Goal: Task Accomplishment & Management: Manage account settings

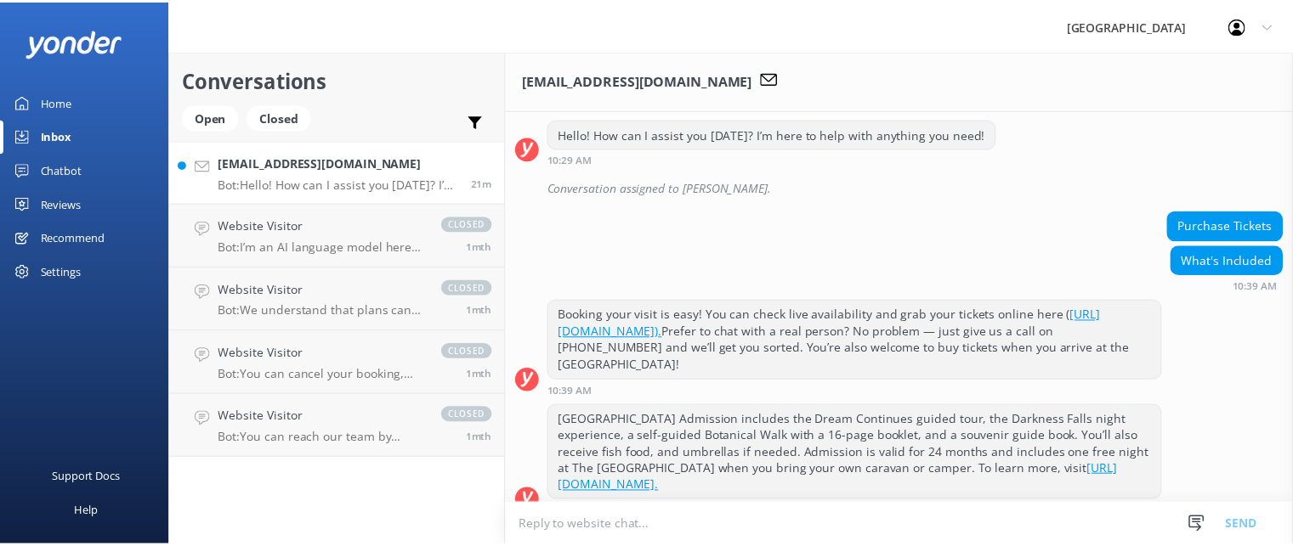
scroll to position [883, 0]
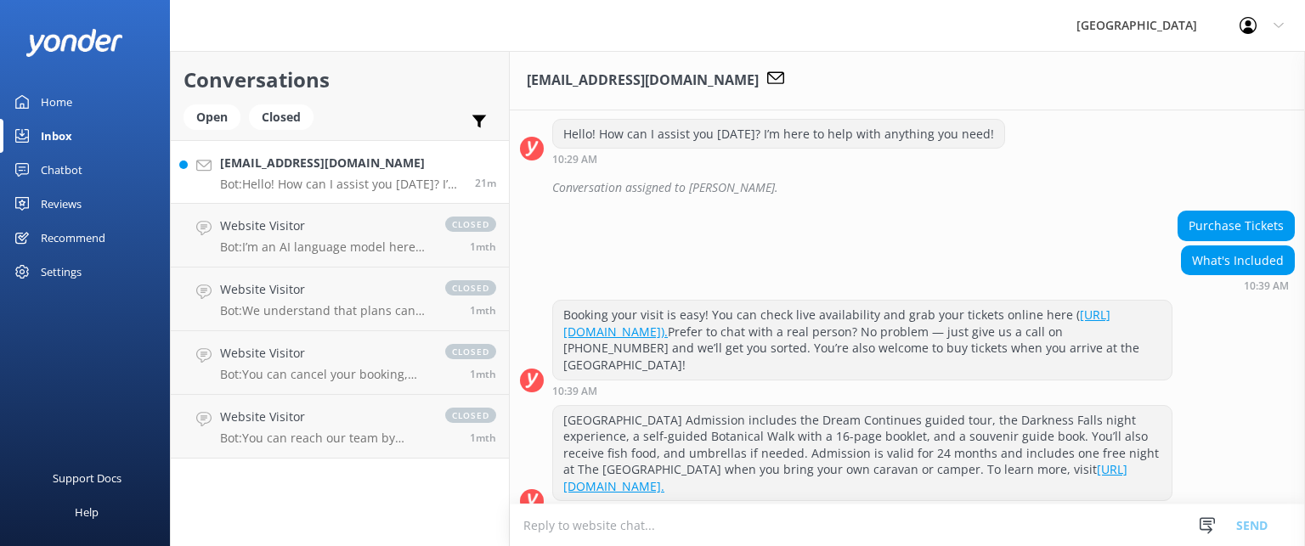
click at [72, 272] on div "Settings" at bounding box center [61, 272] width 41 height 34
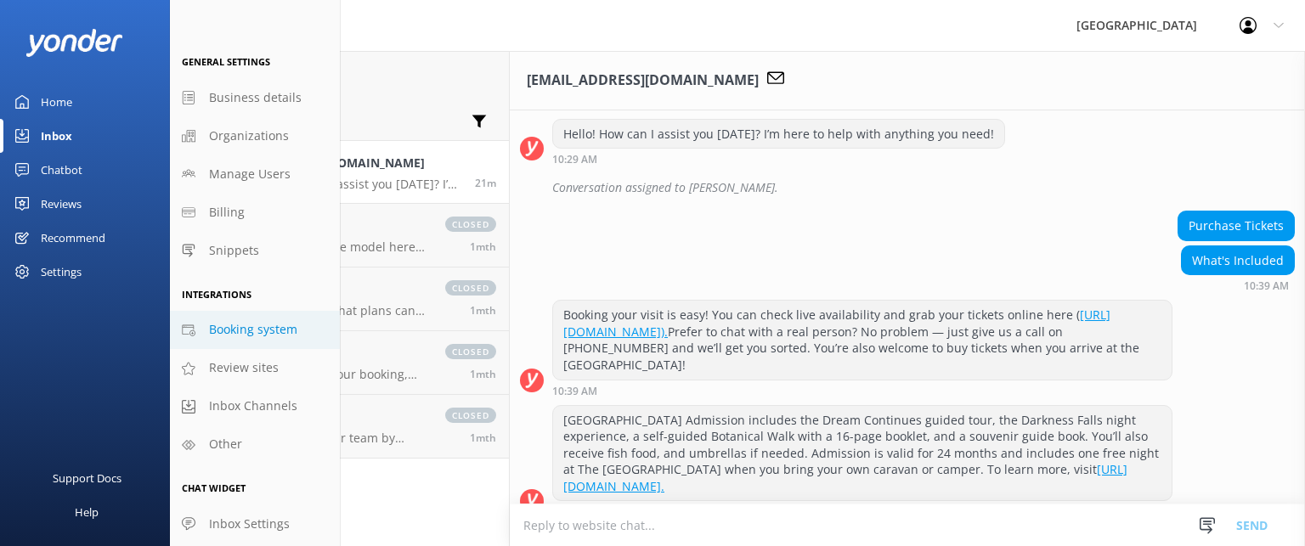
click at [270, 331] on span "Booking system" at bounding box center [253, 329] width 88 height 19
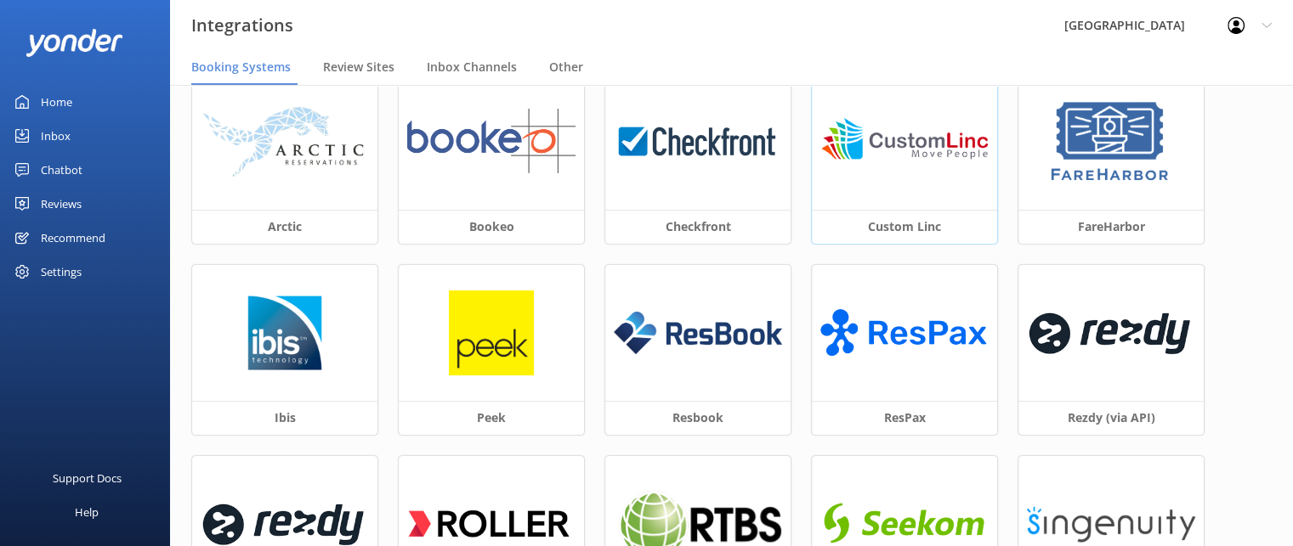
scroll to position [100, 0]
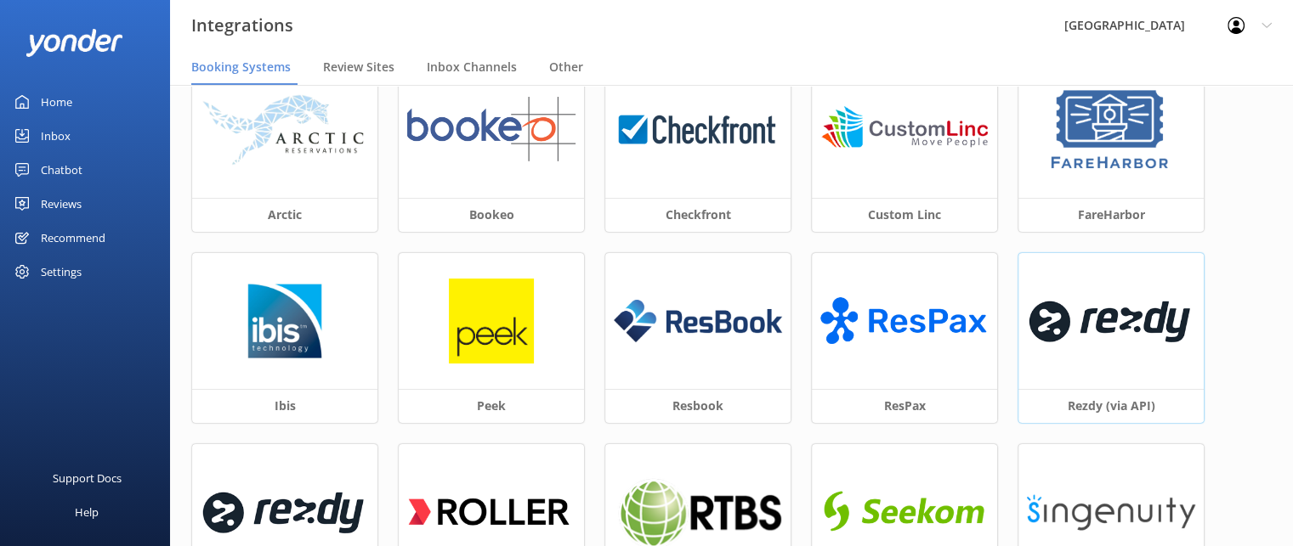
click at [1104, 315] on img at bounding box center [1111, 321] width 168 height 72
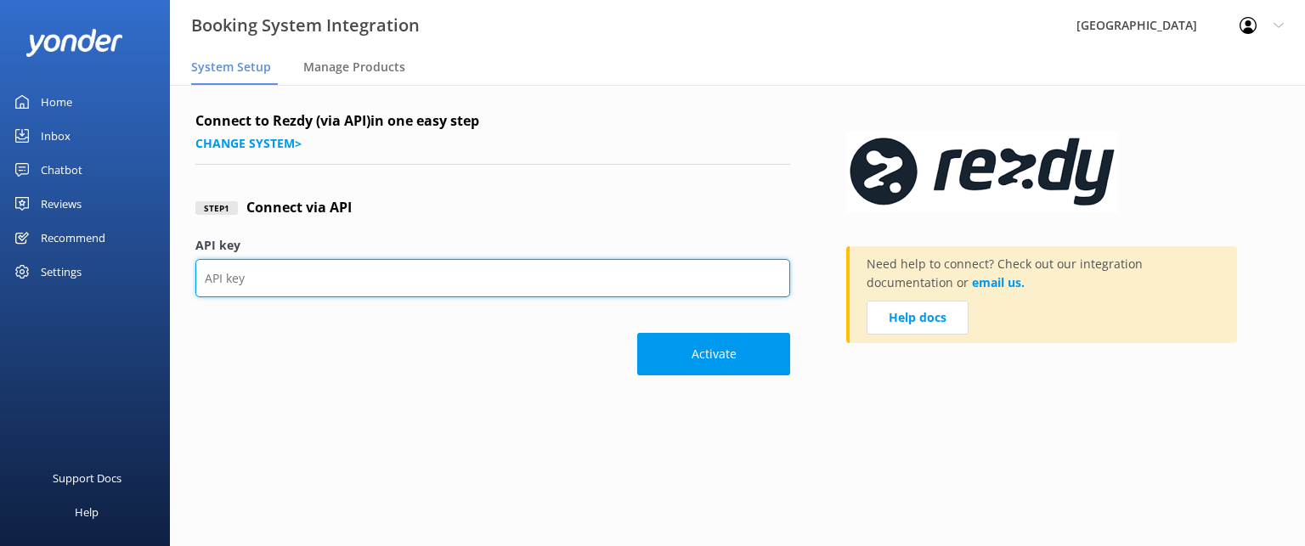
click at [276, 275] on input "API key" at bounding box center [492, 278] width 595 height 38
paste input "620c63db69574723b2e1c6ac85430243"
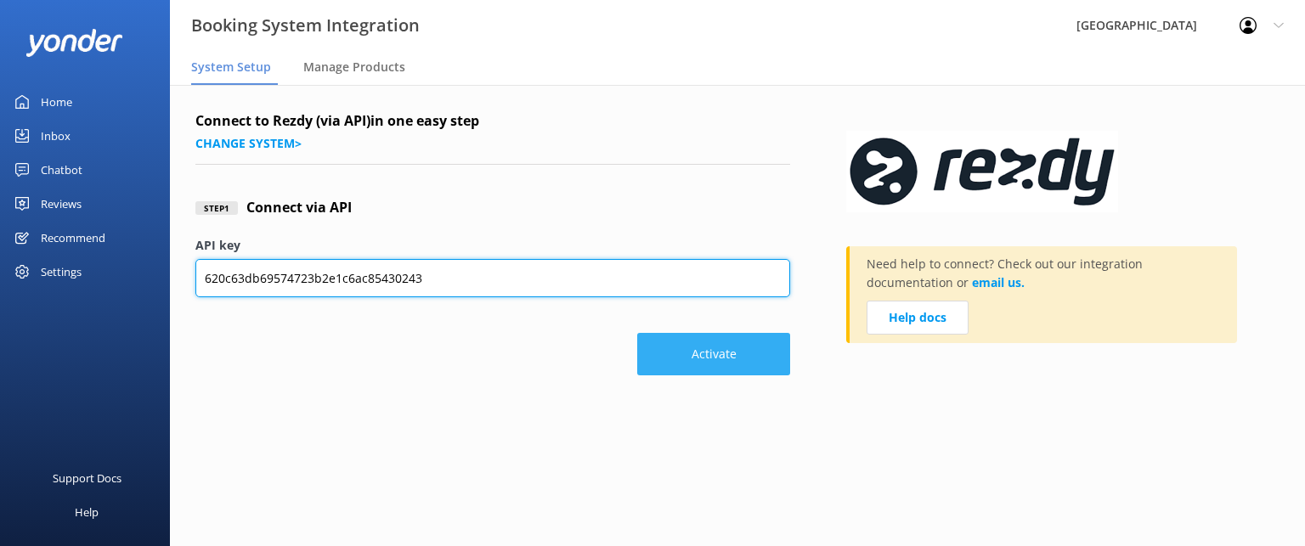
type input "620c63db69574723b2e1c6ac85430243"
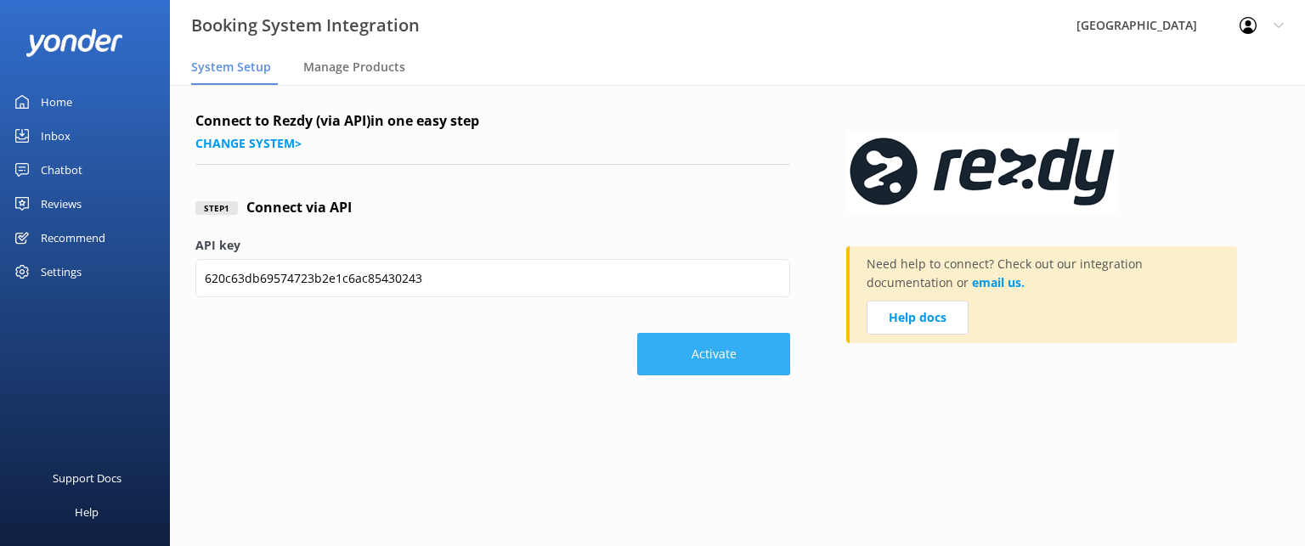
click at [724, 356] on button "Activate" at bounding box center [713, 354] width 153 height 42
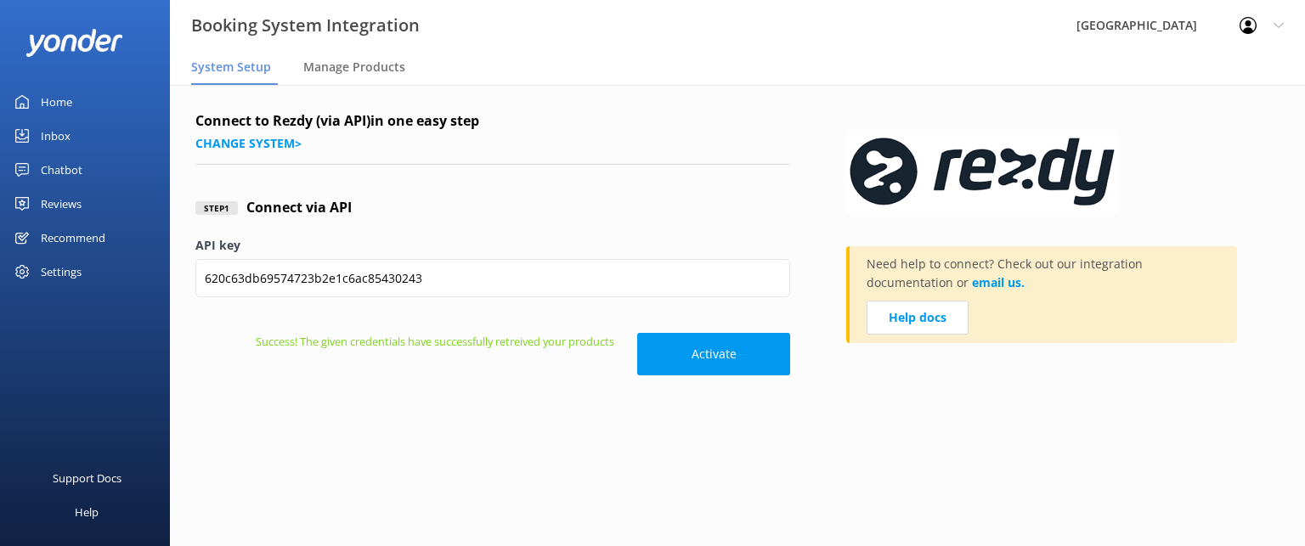
click at [57, 170] on div "Chatbot" at bounding box center [62, 170] width 42 height 34
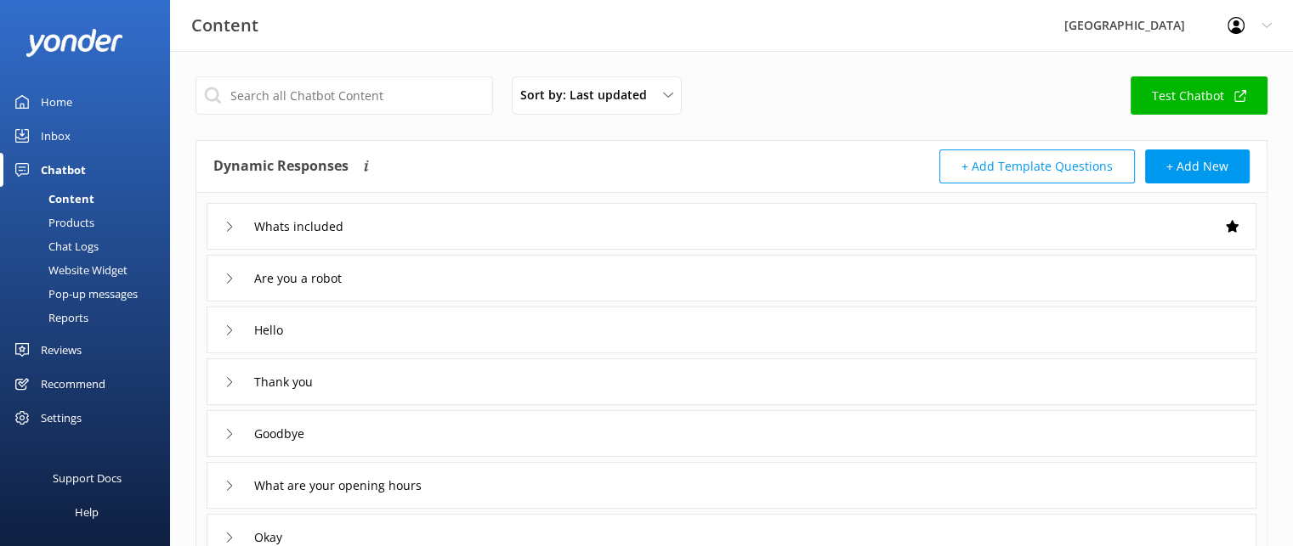
click at [63, 224] on div "Products" at bounding box center [52, 223] width 84 height 24
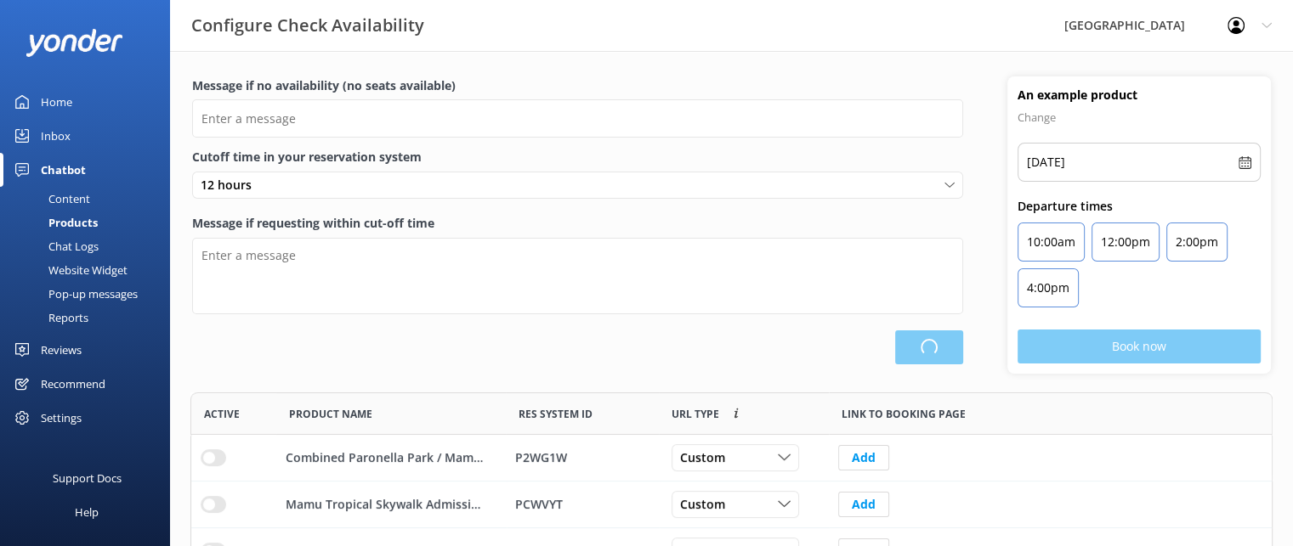
scroll to position [310, 1068]
type input "There are no seats available, please check an alternative day"
type textarea "Our online booking system closes {hours} prior to departure. Please contact us …"
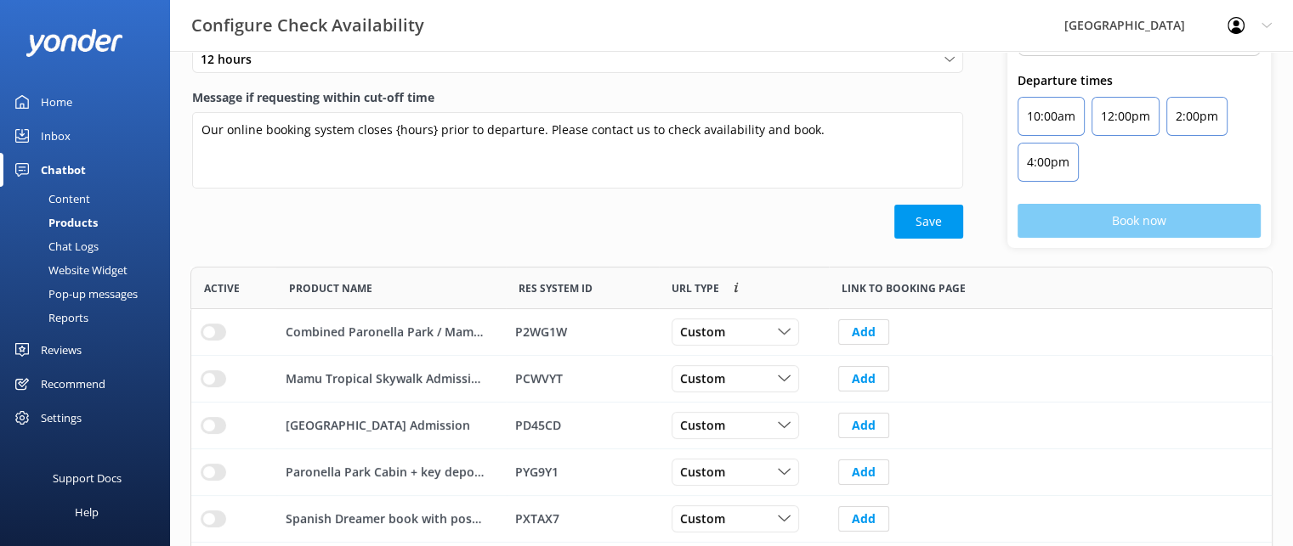
scroll to position [169, 0]
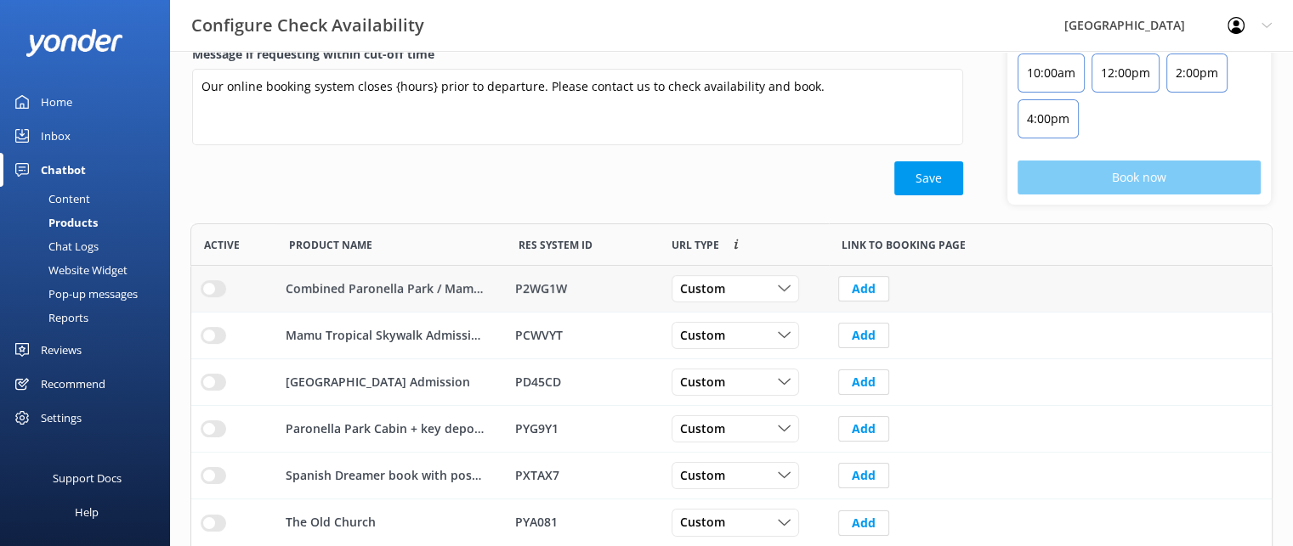
click at [212, 286] on input "row" at bounding box center [213, 288] width 25 height 17
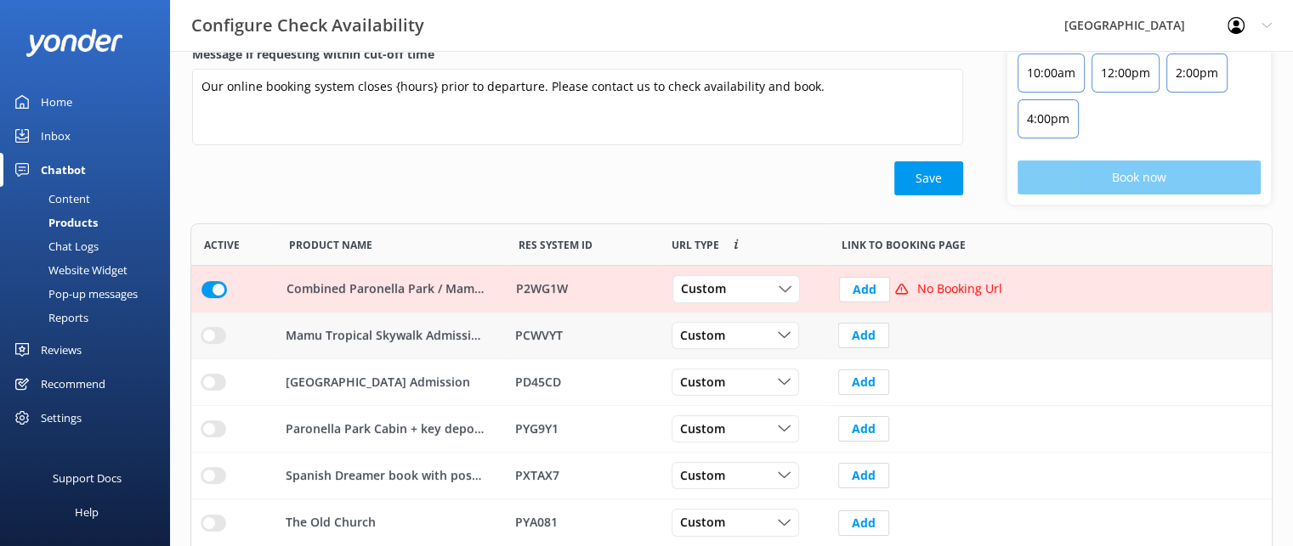
click at [217, 339] on input "row" at bounding box center [213, 335] width 25 height 17
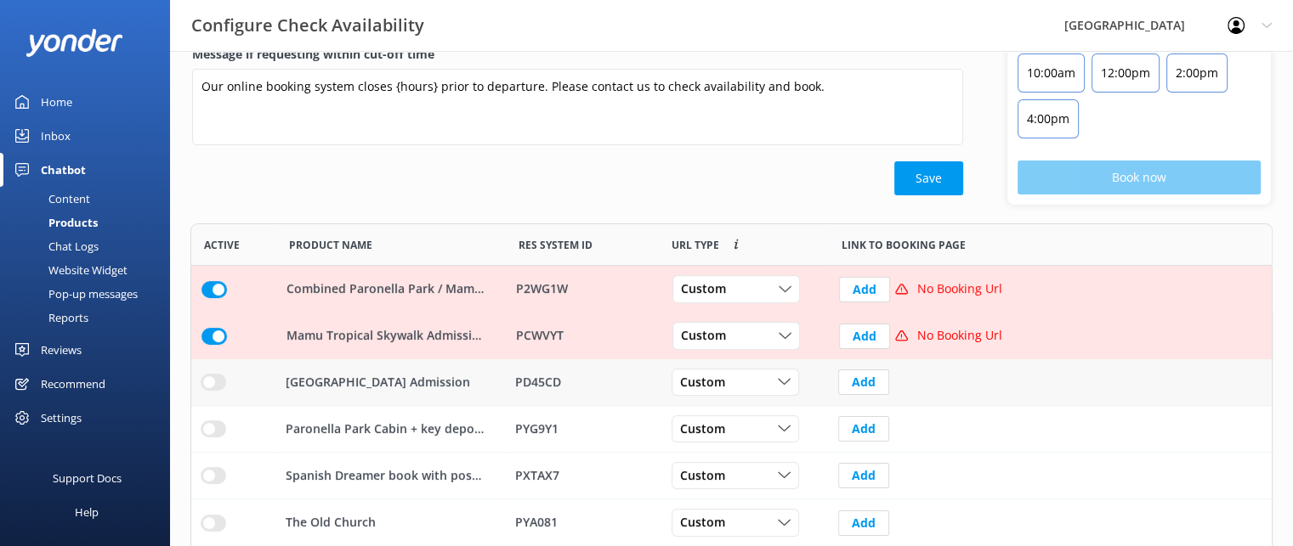
click at [214, 379] on input "row" at bounding box center [213, 382] width 25 height 17
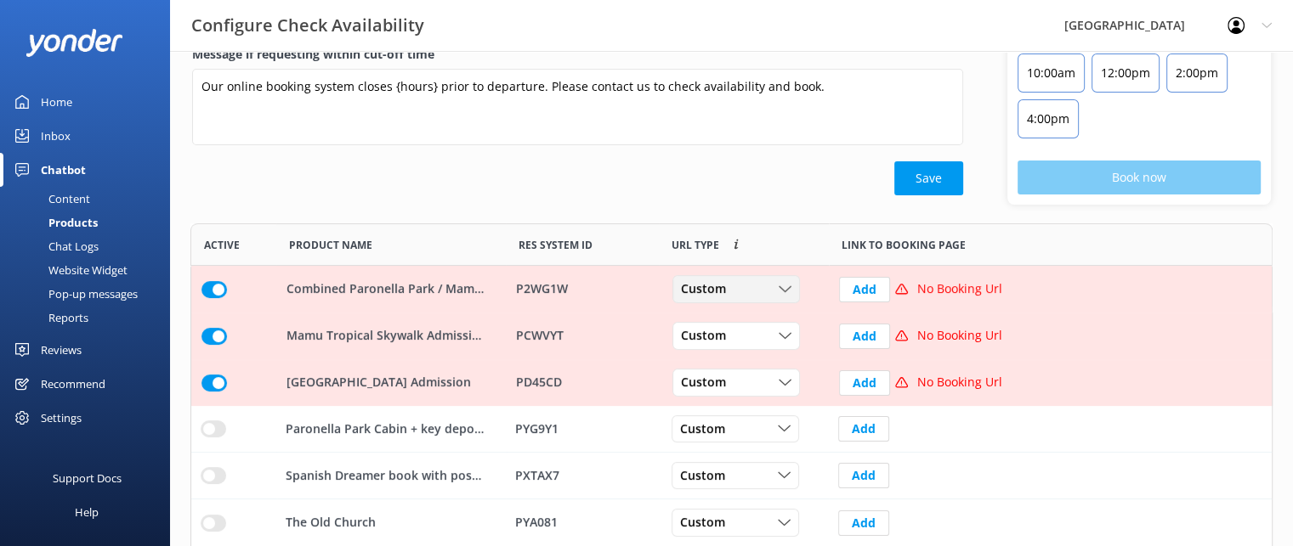
click at [789, 286] on use "row" at bounding box center [785, 289] width 12 height 6
click at [734, 360] on link "Dynamic" at bounding box center [748, 359] width 151 height 34
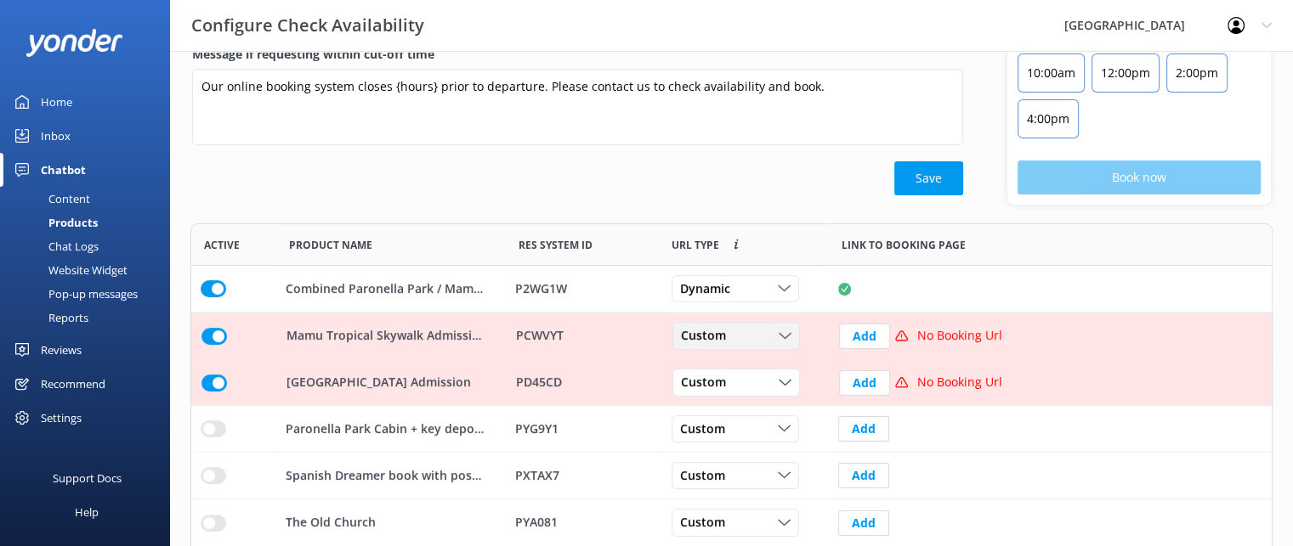
click at [782, 330] on icon "row" at bounding box center [784, 336] width 13 height 13
click at [733, 400] on link "Dynamic" at bounding box center [748, 405] width 151 height 34
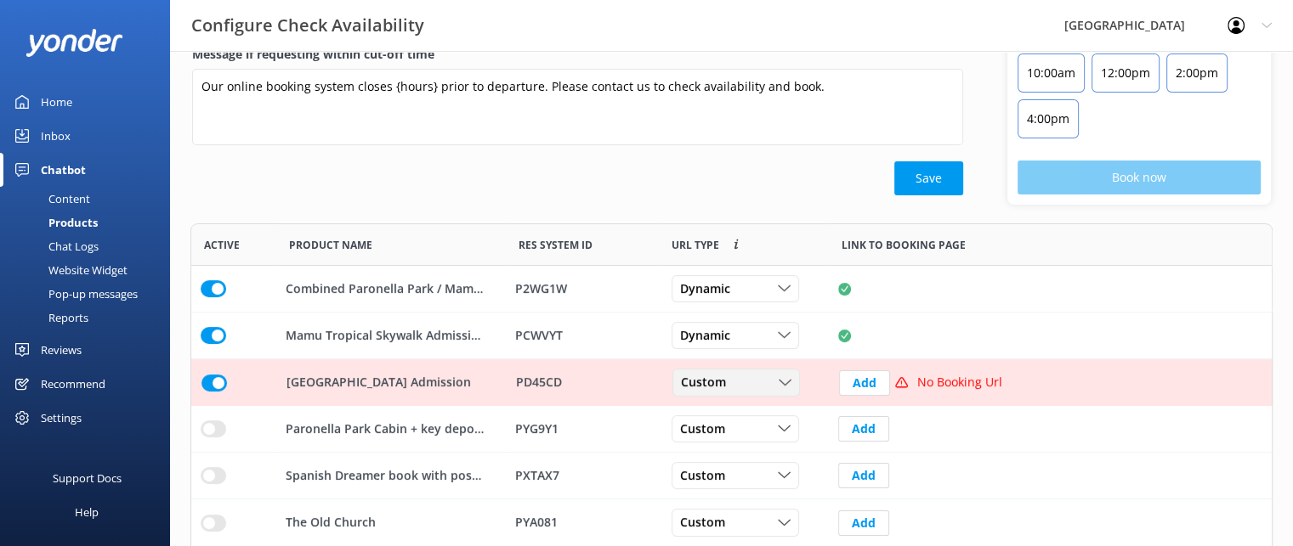
click at [785, 378] on icon "row" at bounding box center [784, 382] width 13 height 13
click at [721, 445] on div "Dynamic" at bounding box center [703, 452] width 42 height 17
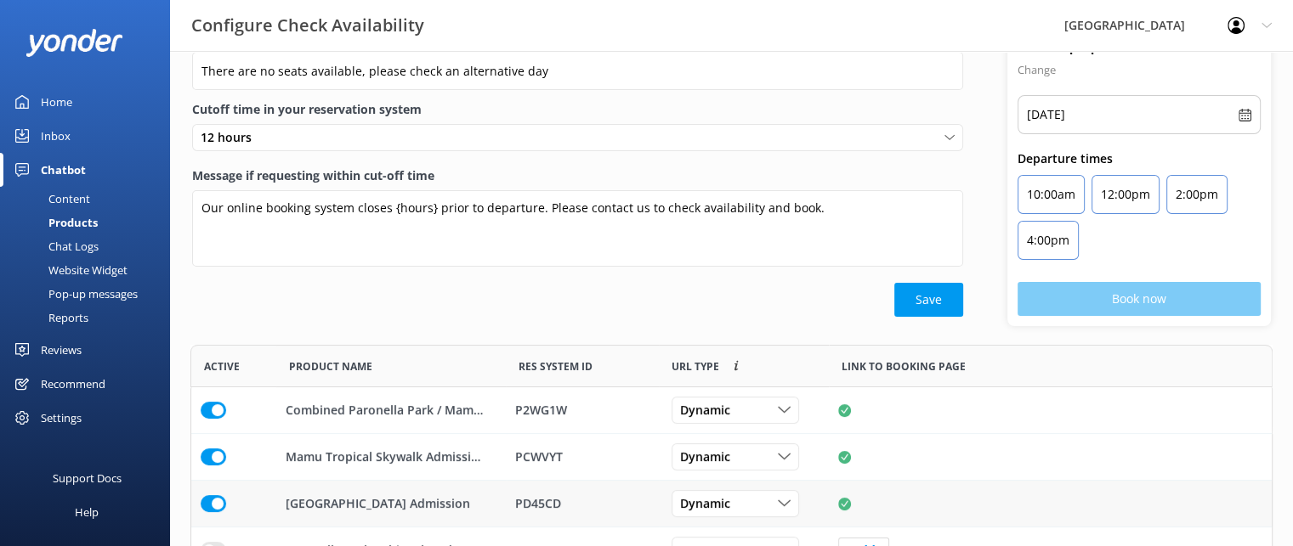
scroll to position [0, 0]
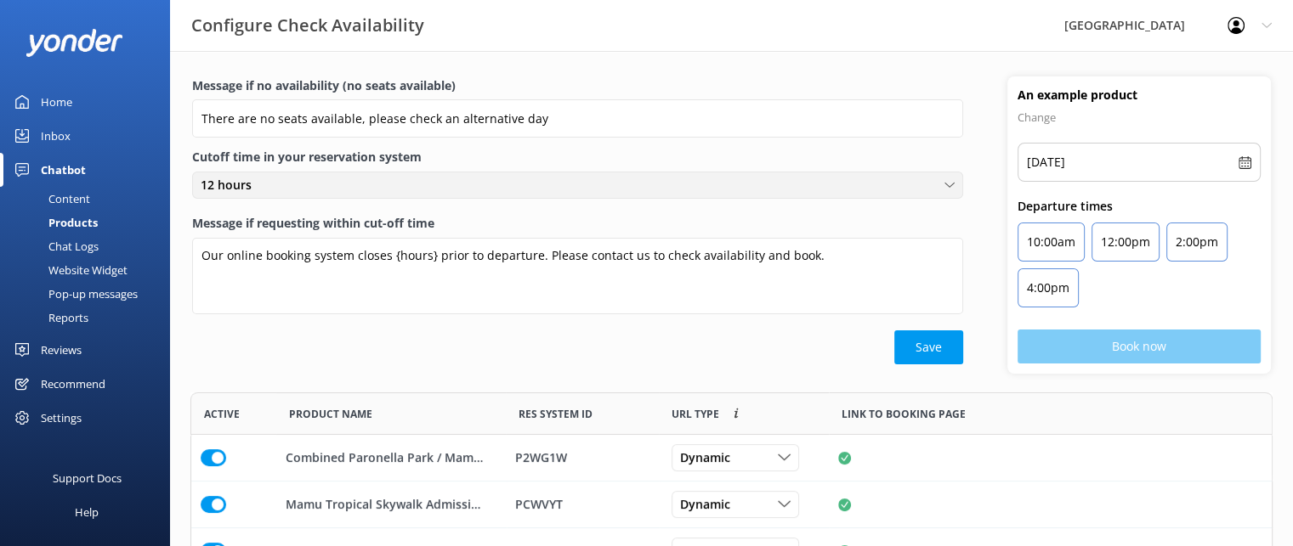
click at [952, 183] on icon at bounding box center [949, 185] width 10 height 10
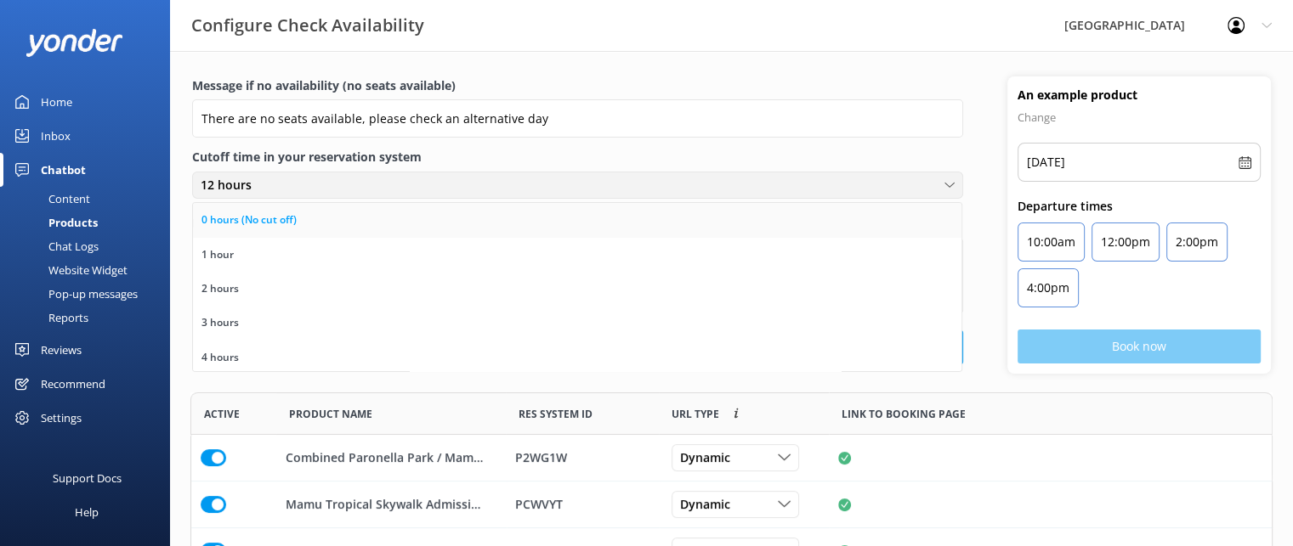
click at [703, 214] on link "0 hours (No cut off)" at bounding box center [577, 220] width 768 height 34
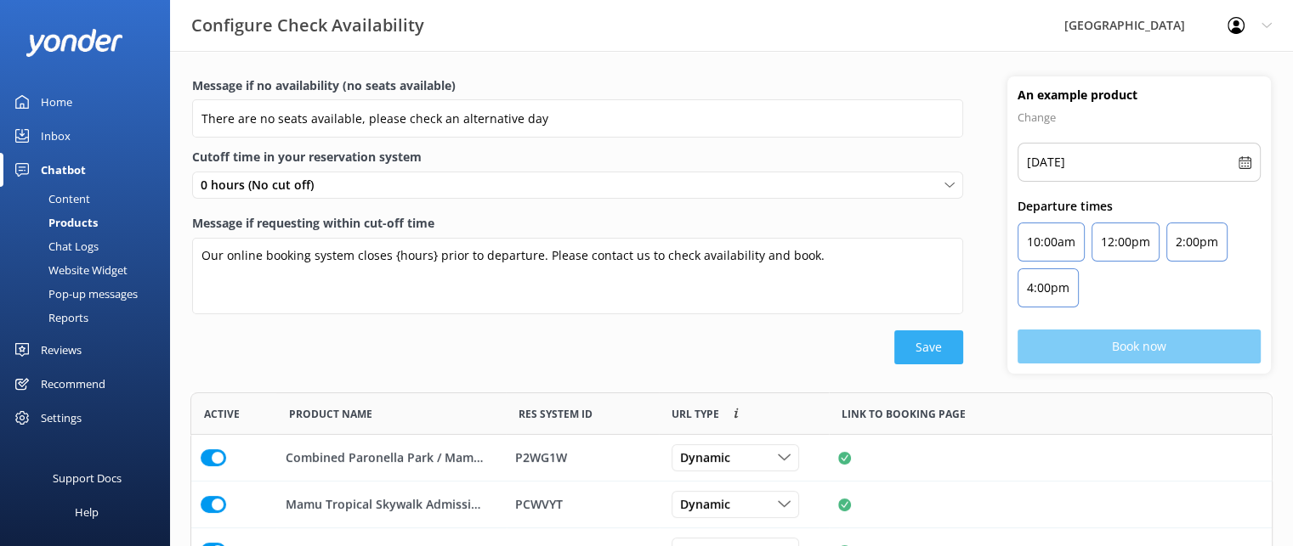
click at [909, 337] on button "Save" at bounding box center [928, 348] width 69 height 34
click at [68, 201] on div "Content" at bounding box center [50, 199] width 80 height 24
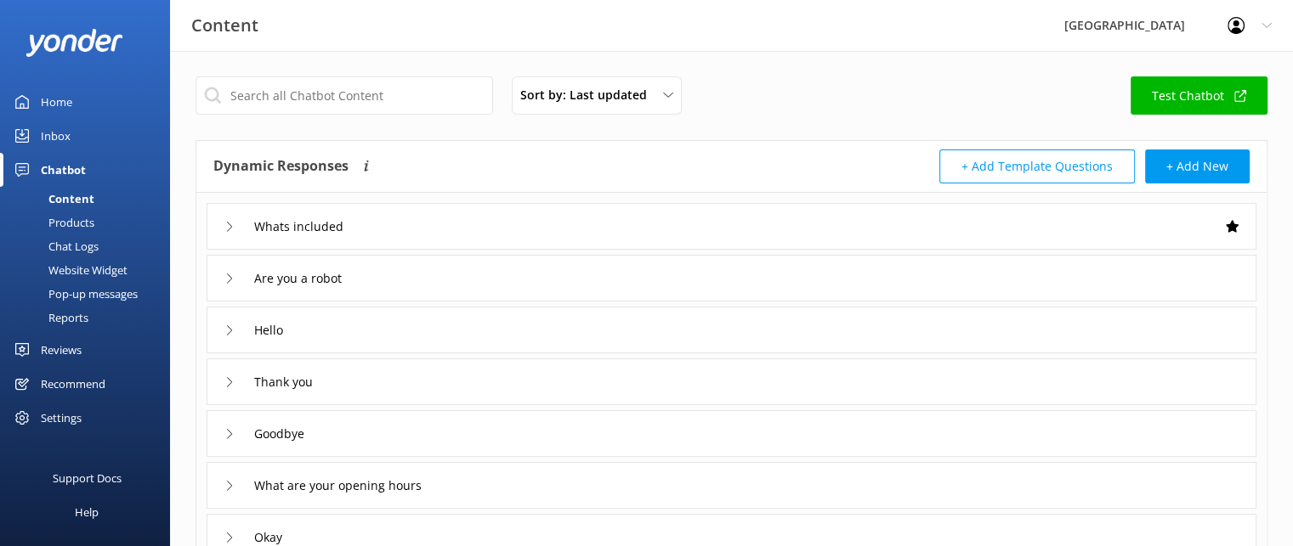
click at [1203, 91] on link "Test Chatbot" at bounding box center [1198, 95] width 137 height 38
click at [59, 222] on div "Products" at bounding box center [52, 223] width 84 height 24
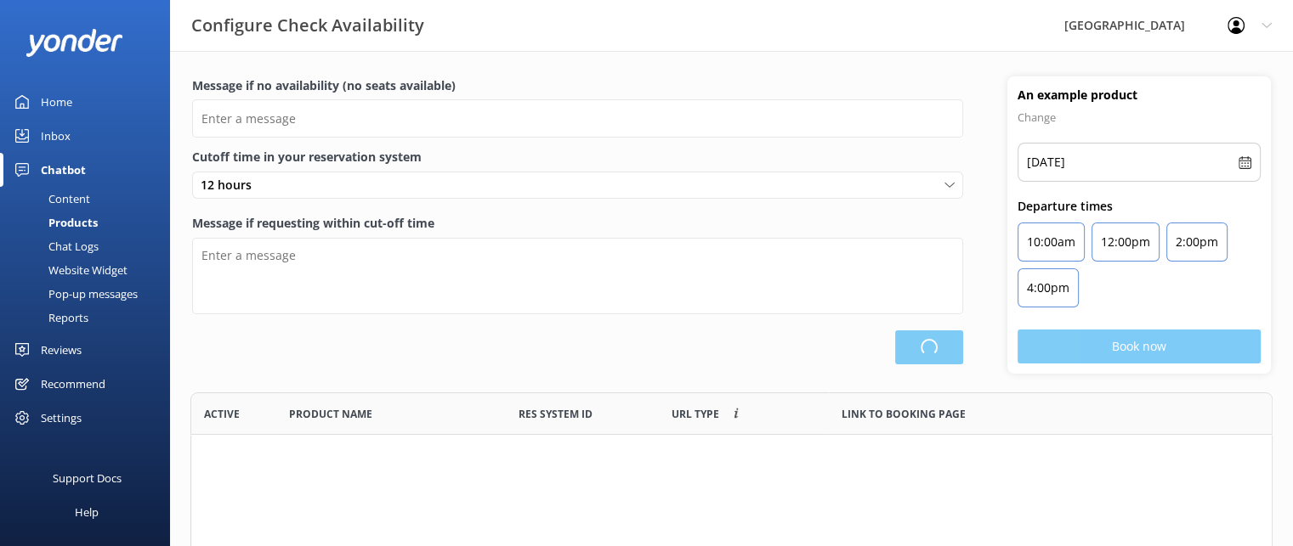
scroll to position [310, 1068]
type input "There are no seats available, please check an alternative day"
type textarea "Our online booking system closes {hours} prior to departure. Please contact us …"
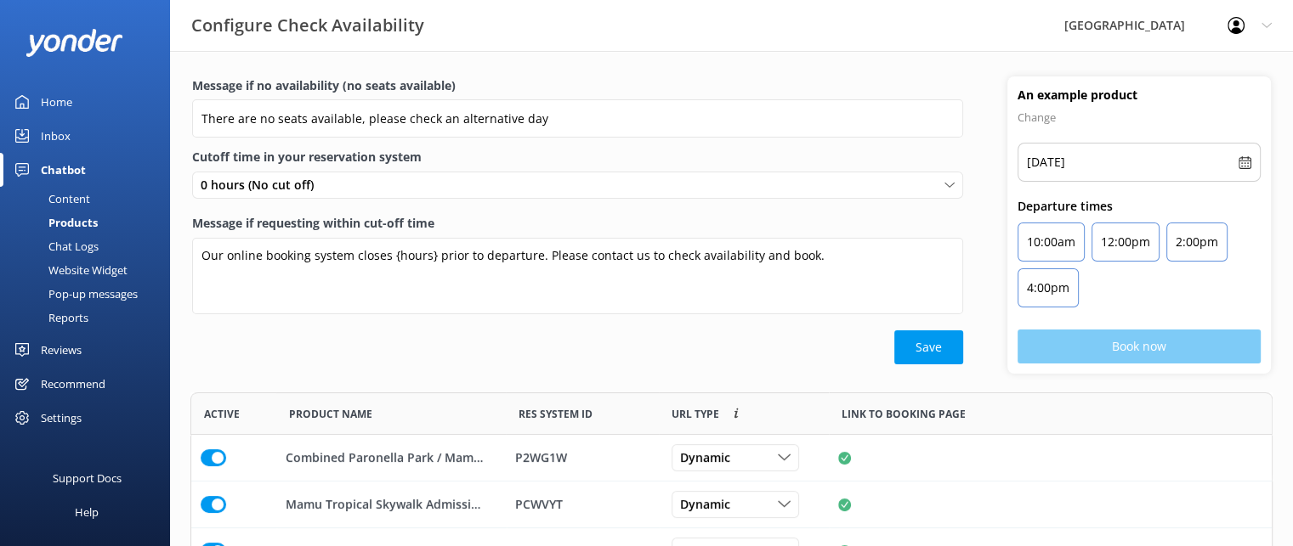
scroll to position [82, 0]
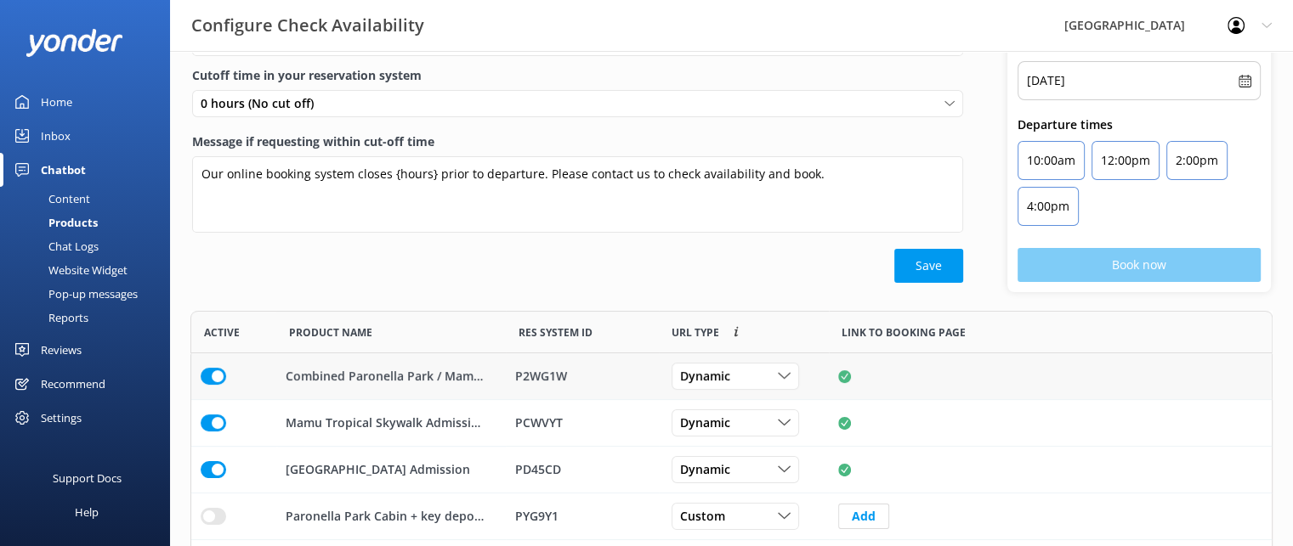
click at [207, 377] on input "row" at bounding box center [213, 376] width 25 height 17
click at [207, 385] on input "row" at bounding box center [213, 376] width 25 height 17
click at [210, 385] on input "row" at bounding box center [213, 376] width 25 height 17
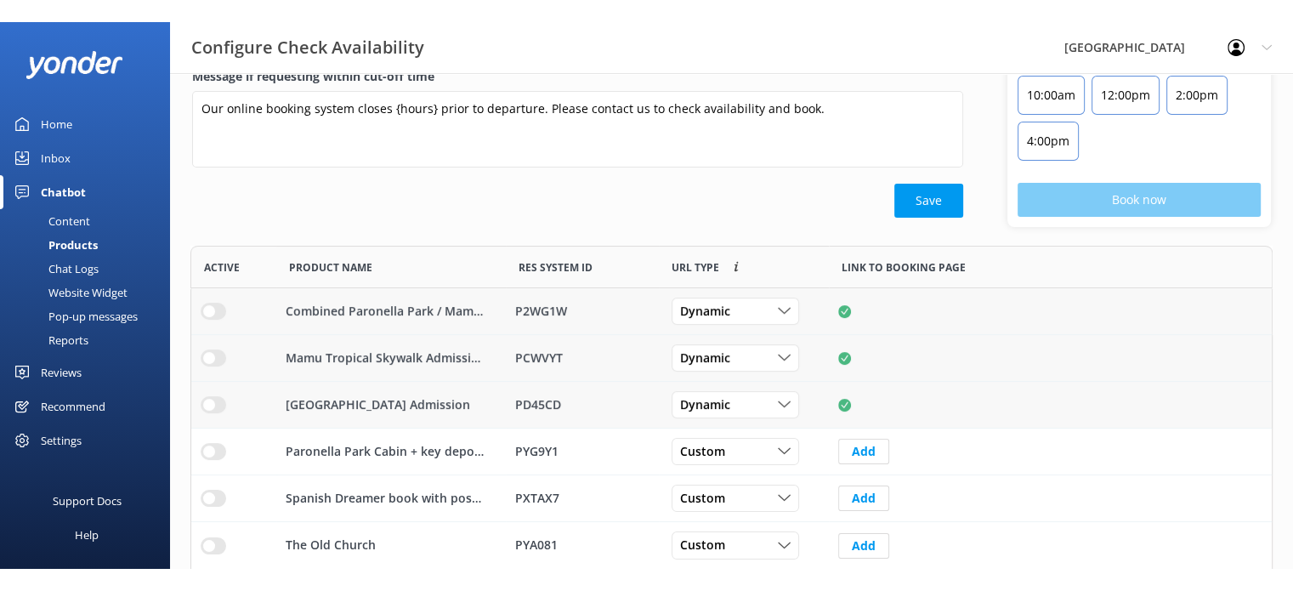
scroll to position [0, 0]
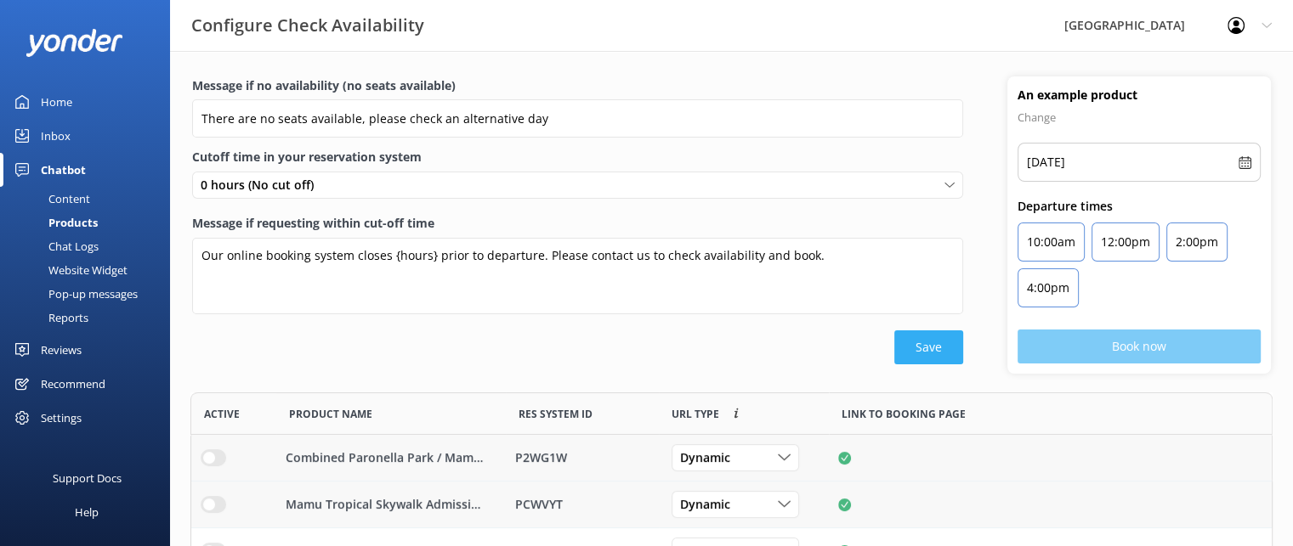
click at [931, 347] on button "Save" at bounding box center [928, 348] width 69 height 34
